Goal: Information Seeking & Learning: Learn about a topic

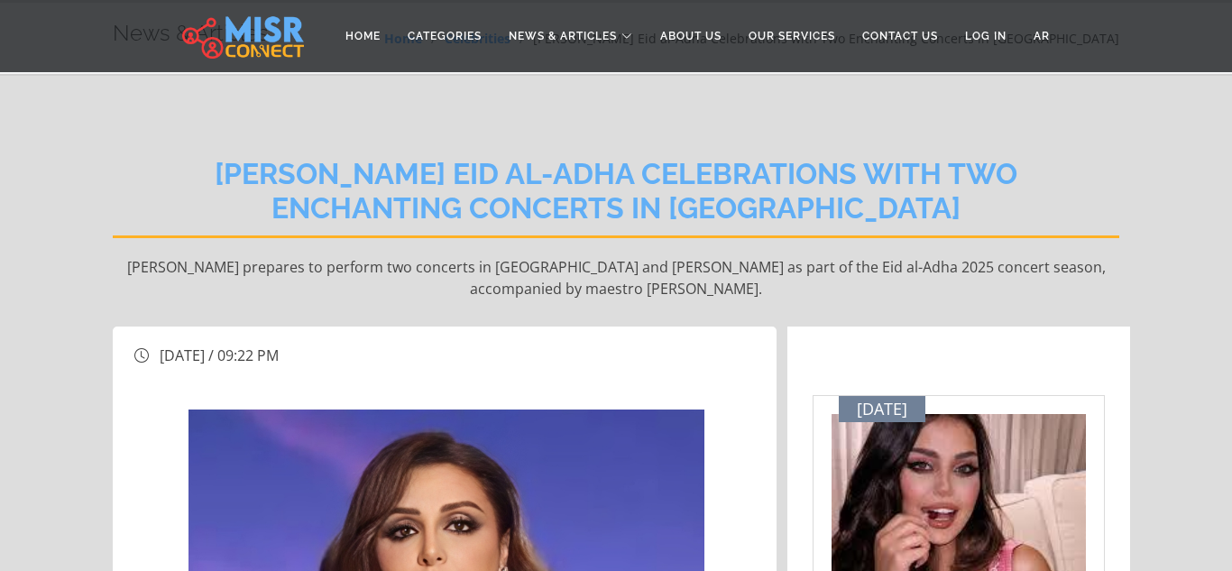
scroll to position [69, 0]
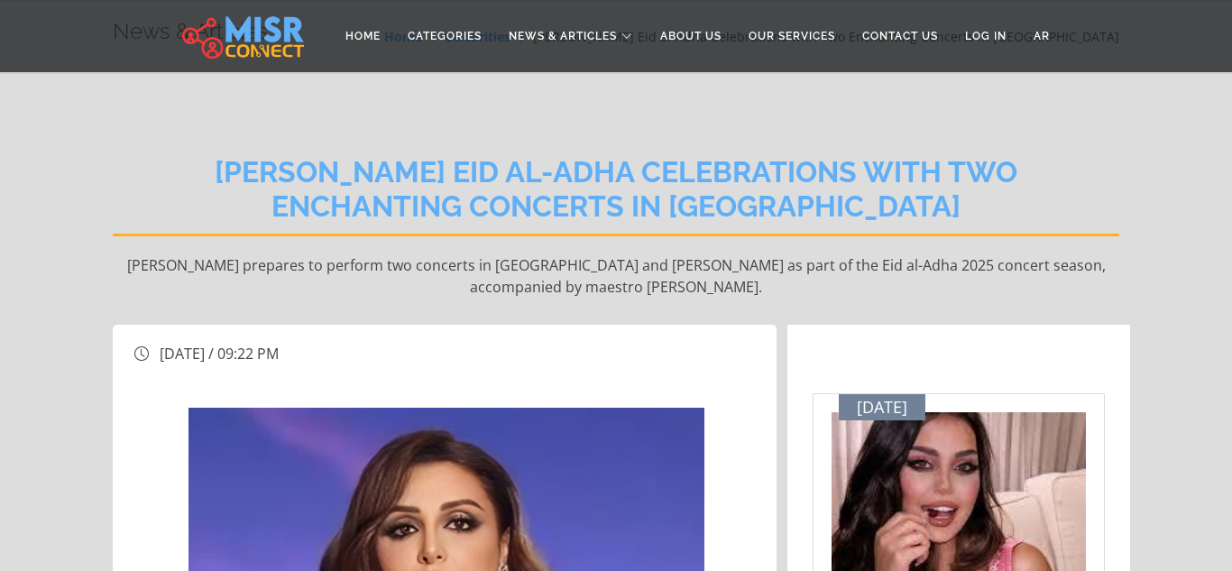
click at [454, 217] on h2 "[PERSON_NAME] Eid al-Adha Celebrations with Two Enchanting Concerts in [GEOGRAP…" at bounding box center [616, 195] width 1007 height 81
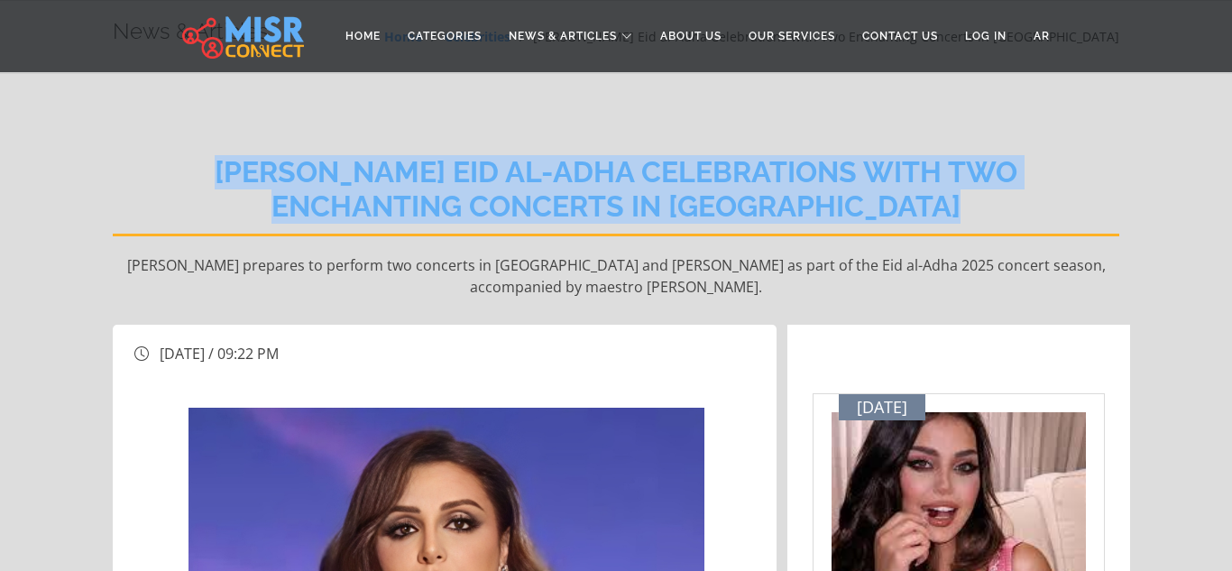
click at [187, 181] on h2 "[PERSON_NAME] Eid al-Adha Celebrations with Two Enchanting Concerts in [GEOGRAP…" at bounding box center [616, 195] width 1007 height 81
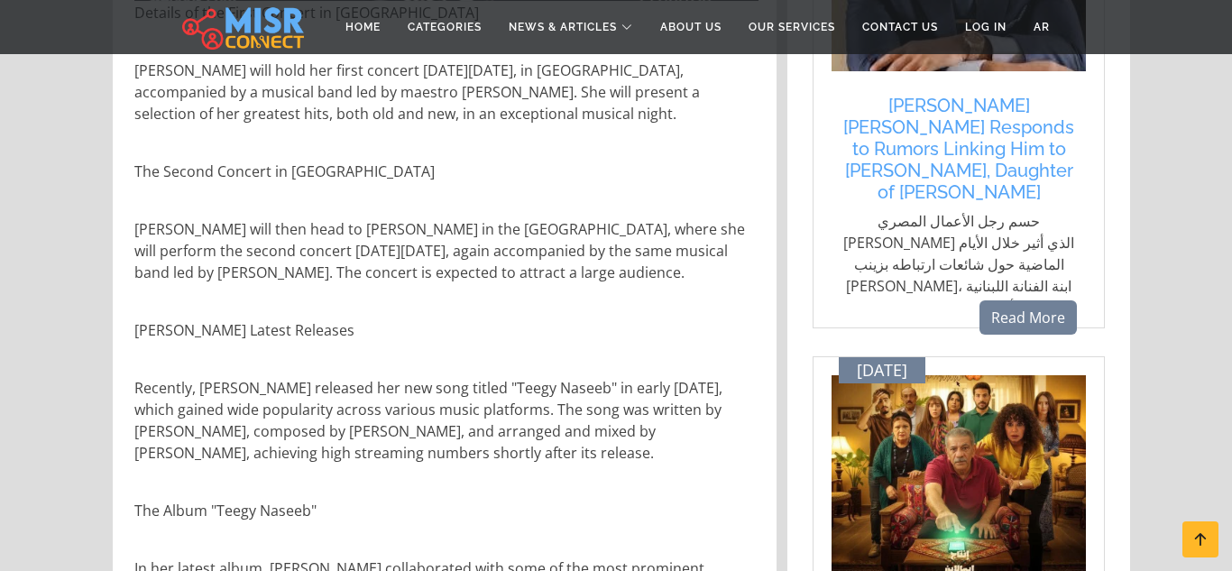
scroll to position [1674, 0]
click at [336, 428] on p "Recently, [PERSON_NAME] released her new song titled "Teegy Naseeb" in early [D…" at bounding box center [446, 419] width 624 height 87
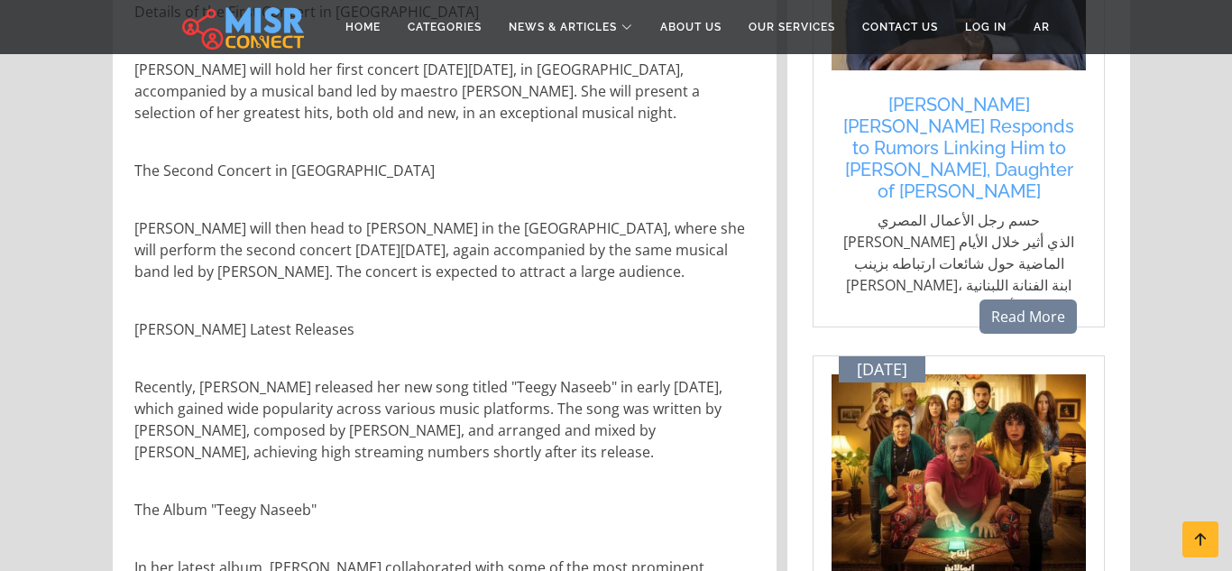
click at [336, 428] on p "Recently, [PERSON_NAME] released her new song titled "Teegy Naseeb" in early [D…" at bounding box center [446, 419] width 624 height 87
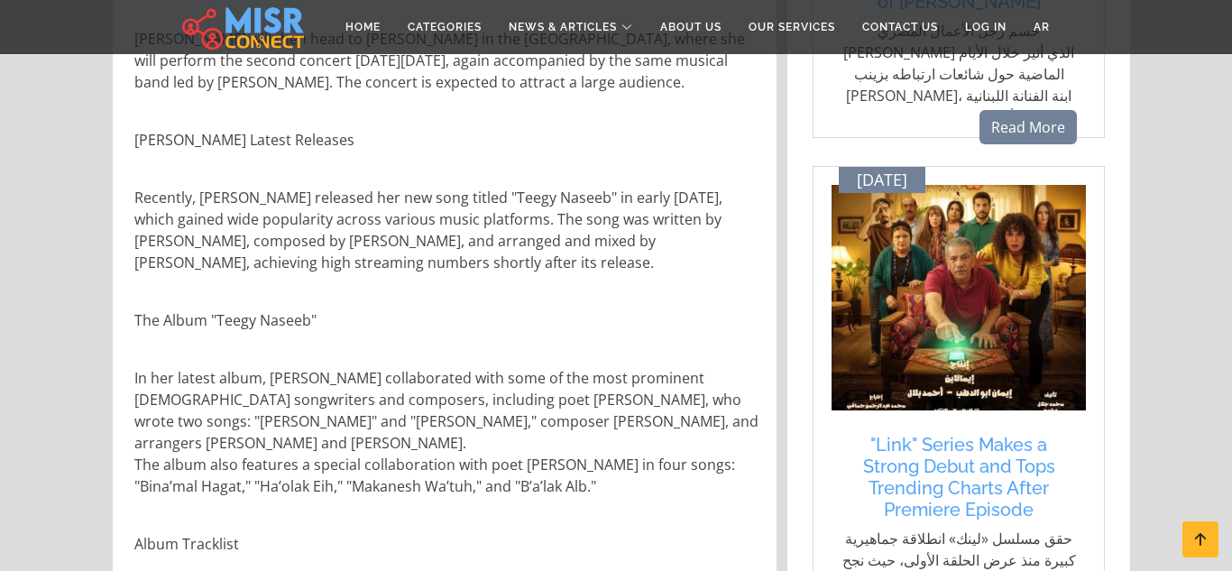
scroll to position [1885, 0]
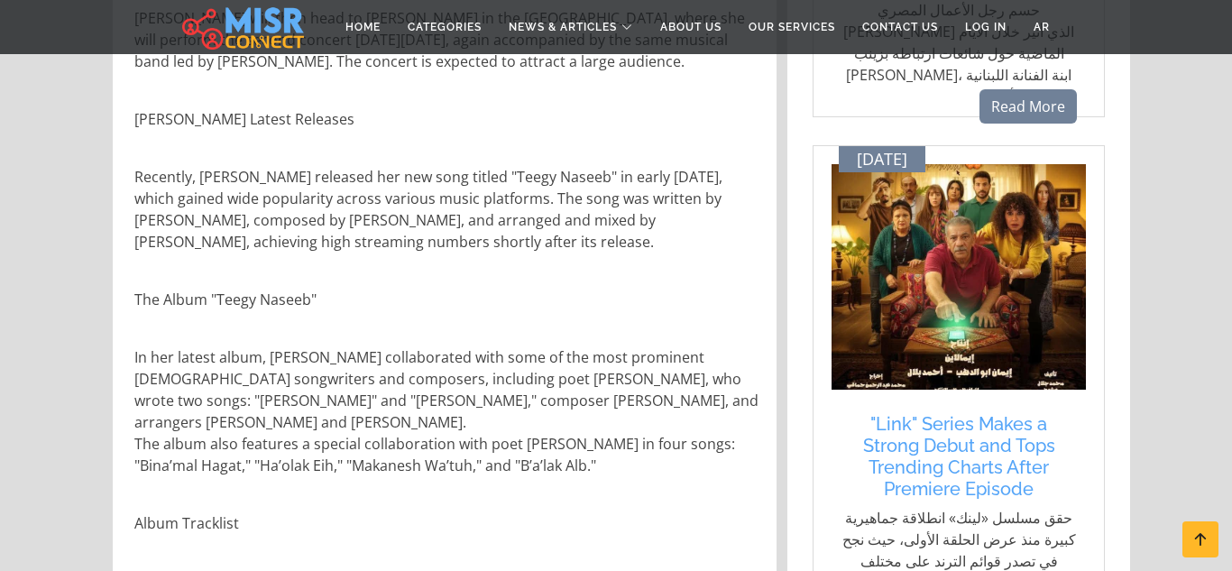
click at [336, 428] on p "In her latest album, [PERSON_NAME] collaborated with some of the most prominent…" at bounding box center [446, 411] width 624 height 130
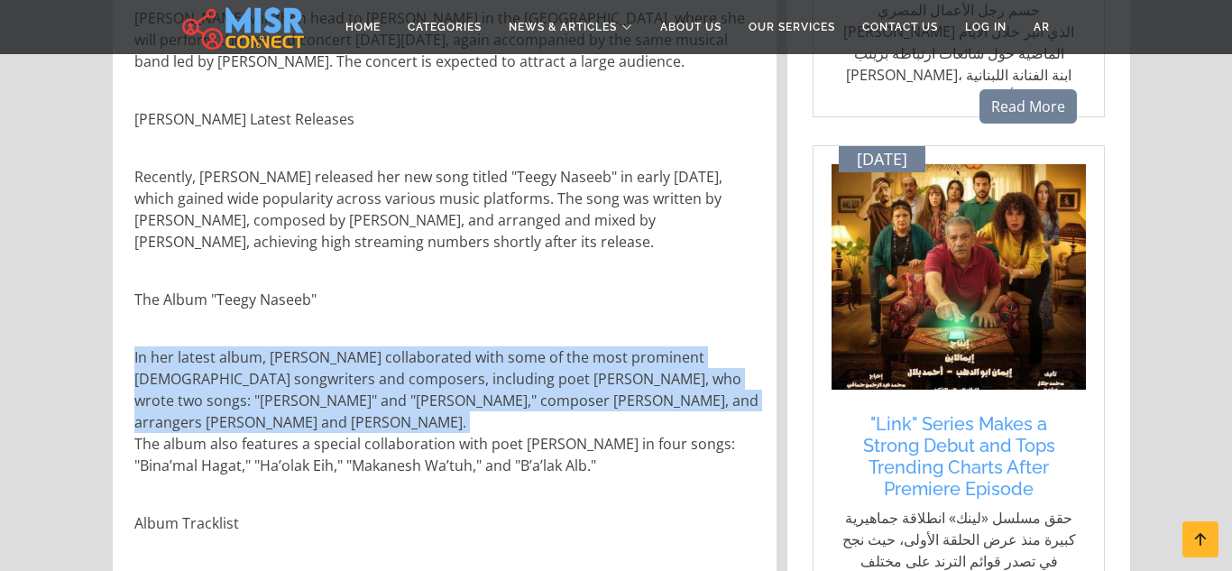
click at [318, 376] on p "In her latest album, [PERSON_NAME] collaborated with some of the most prominent…" at bounding box center [446, 411] width 624 height 130
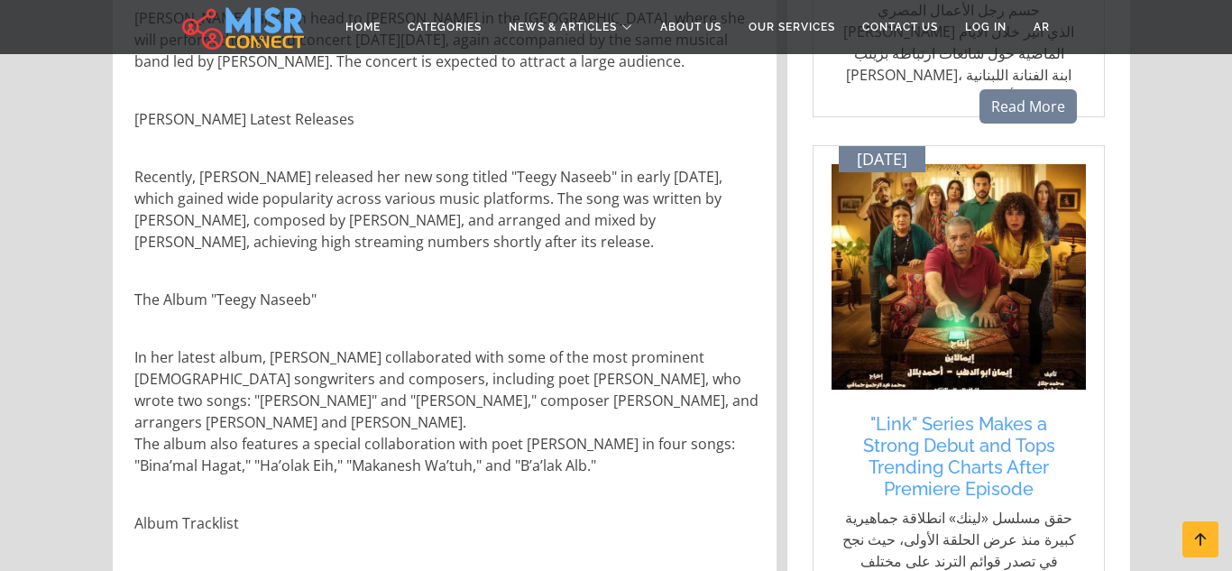
click at [318, 376] on p "In her latest album, [PERSON_NAME] collaborated with some of the most prominent…" at bounding box center [446, 411] width 624 height 130
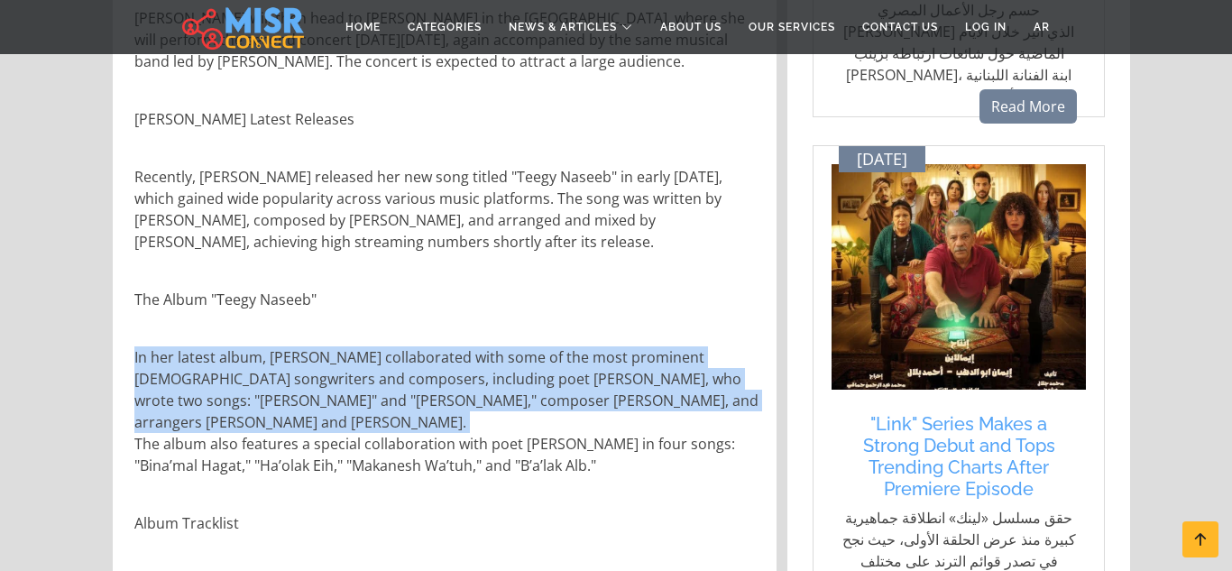
click at [318, 376] on p "In her latest album, [PERSON_NAME] collaborated with some of the most prominent…" at bounding box center [446, 411] width 624 height 130
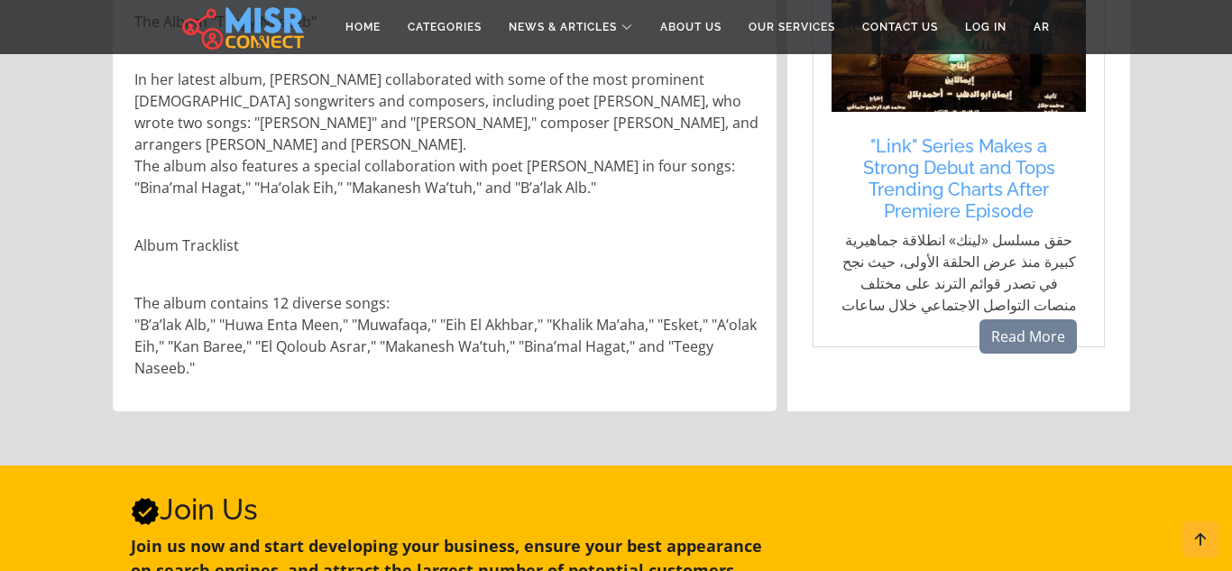
scroll to position [2171, 0]
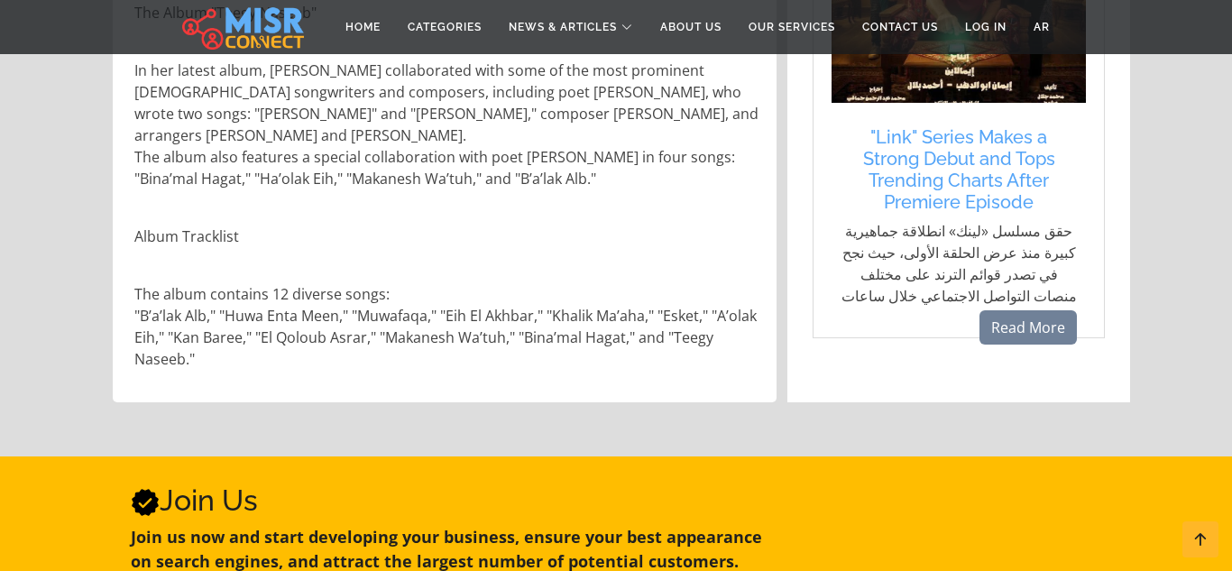
click at [314, 336] on p "The album contains 12 diverse songs: "B’a’lak Alb," "Huwa Enta Meen," "Muwafaqa…" at bounding box center [446, 326] width 624 height 87
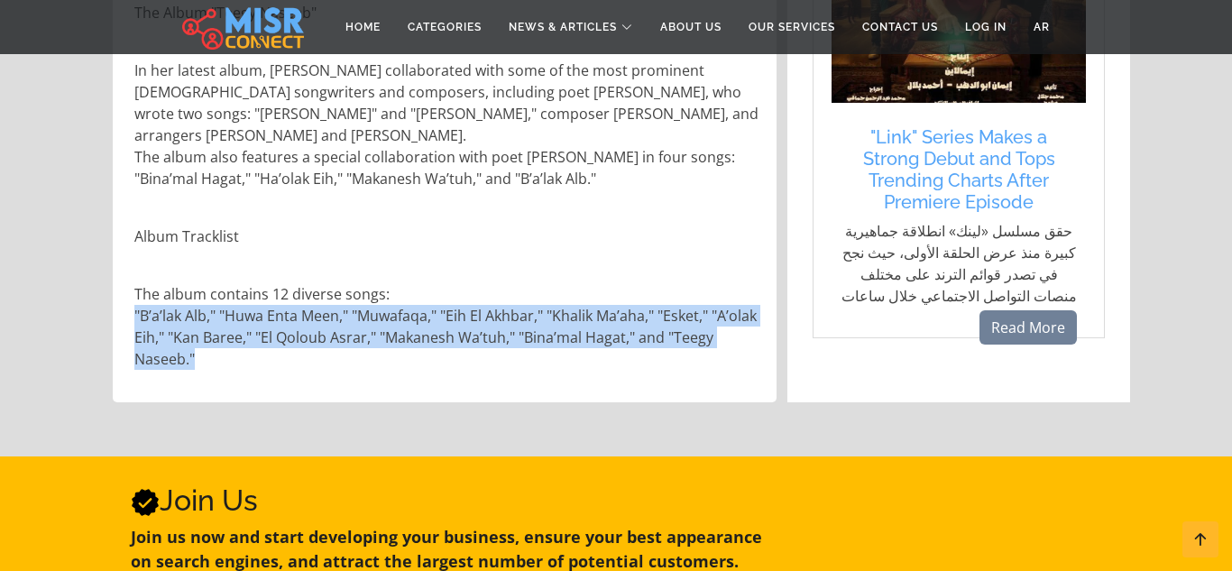
click at [314, 336] on p "The album contains 12 diverse songs: "B’a’lak Alb," "Huwa Enta Meen," "Muwafaqa…" at bounding box center [446, 326] width 624 height 87
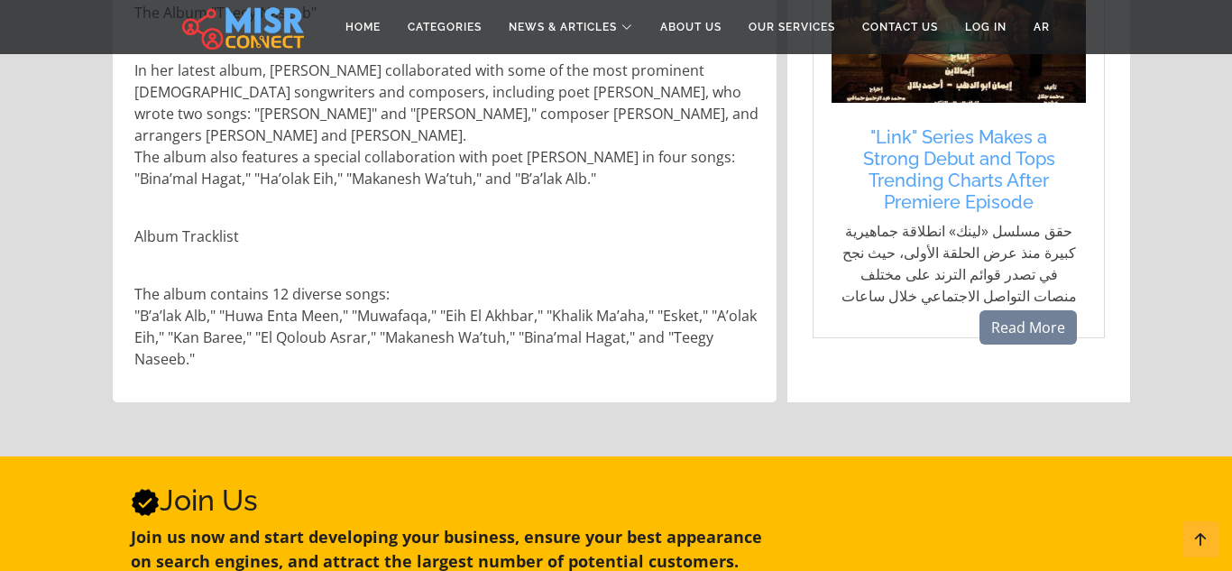
click at [314, 336] on p "The album contains 12 diverse songs: "B’a’lak Alb," "Huwa Enta Meen," "Muwafaqa…" at bounding box center [446, 326] width 624 height 87
click at [297, 311] on p "The album contains 12 diverse songs: "B’a’lak Alb," "Huwa Enta Meen," "Muwafaqa…" at bounding box center [446, 326] width 624 height 87
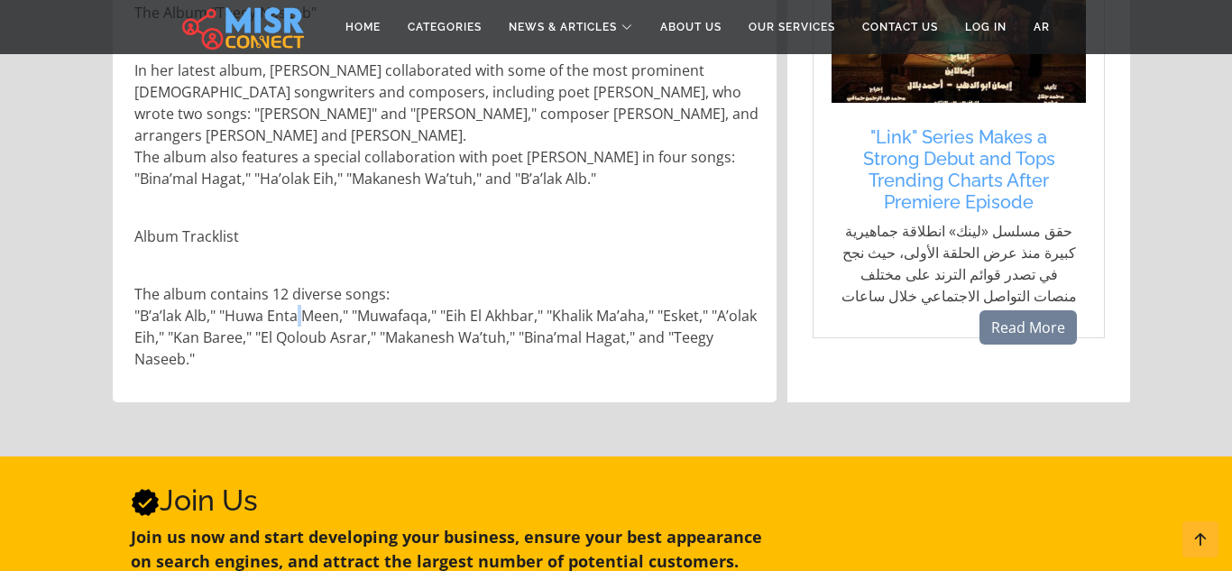
click at [297, 311] on p "The album contains 12 diverse songs: "B’a’lak Alb," "Huwa Enta Meen," "Muwafaqa…" at bounding box center [446, 326] width 624 height 87
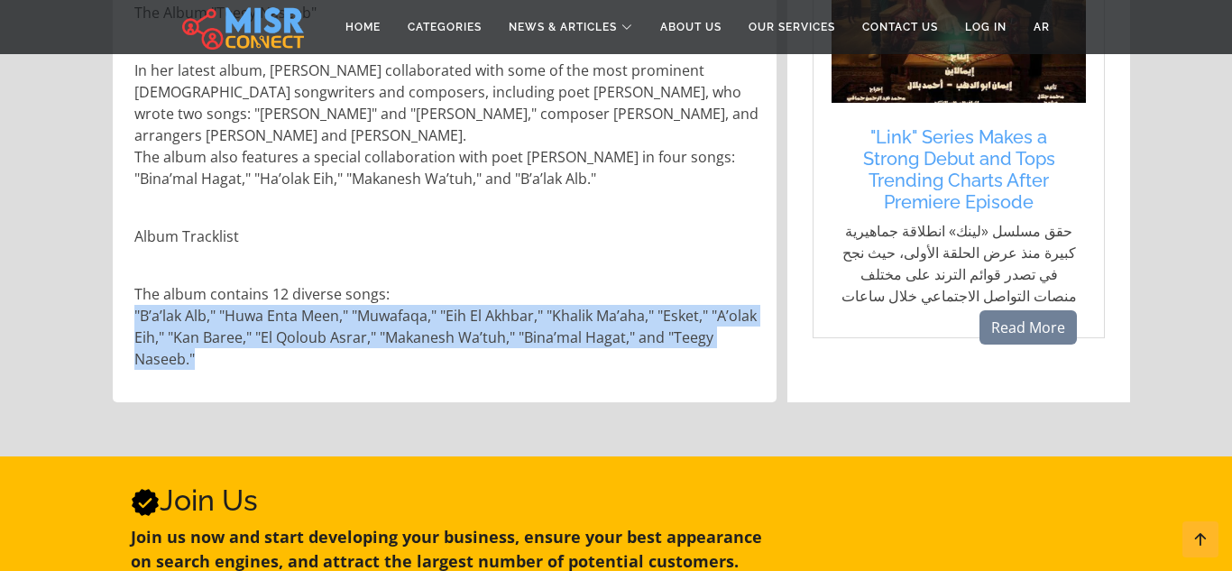
click at [297, 311] on p "The album contains 12 diverse songs: "B’a’lak Alb," "Huwa Enta Meen," "Muwafaqa…" at bounding box center [446, 326] width 624 height 87
